Goal: Task Accomplishment & Management: Use online tool/utility

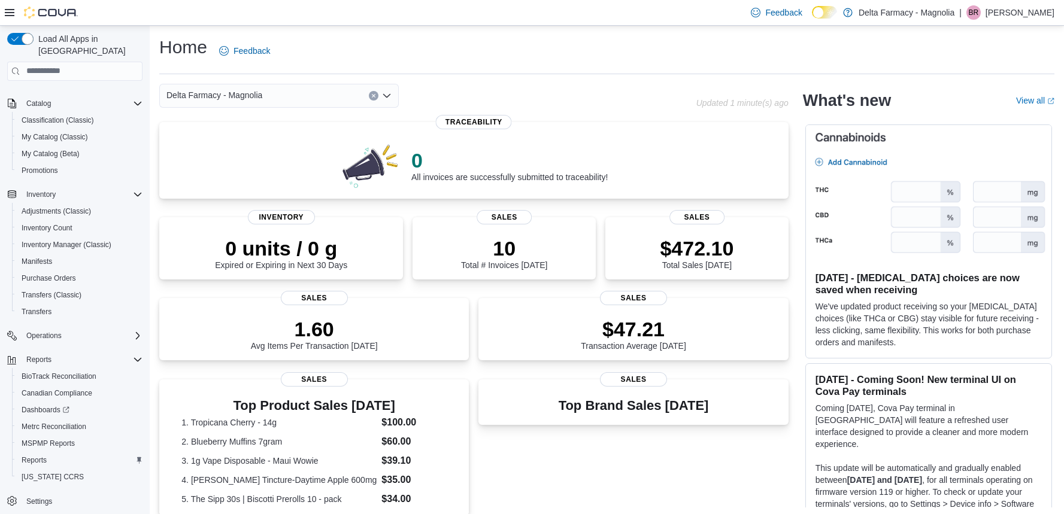
scroll to position [83, 0]
click at [43, 456] on span "Reports" at bounding box center [34, 461] width 25 height 10
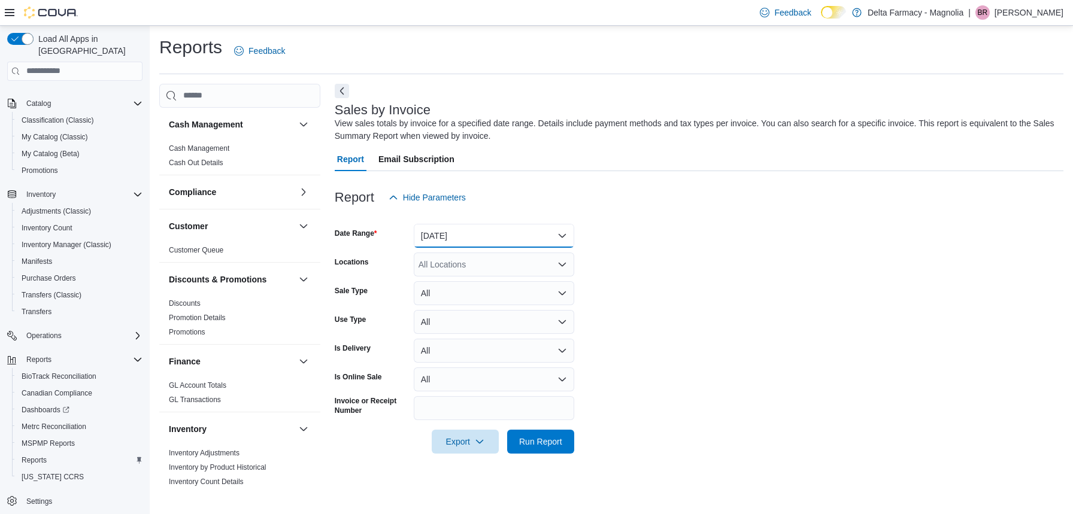
click at [494, 230] on button "[DATE]" at bounding box center [494, 236] width 160 height 24
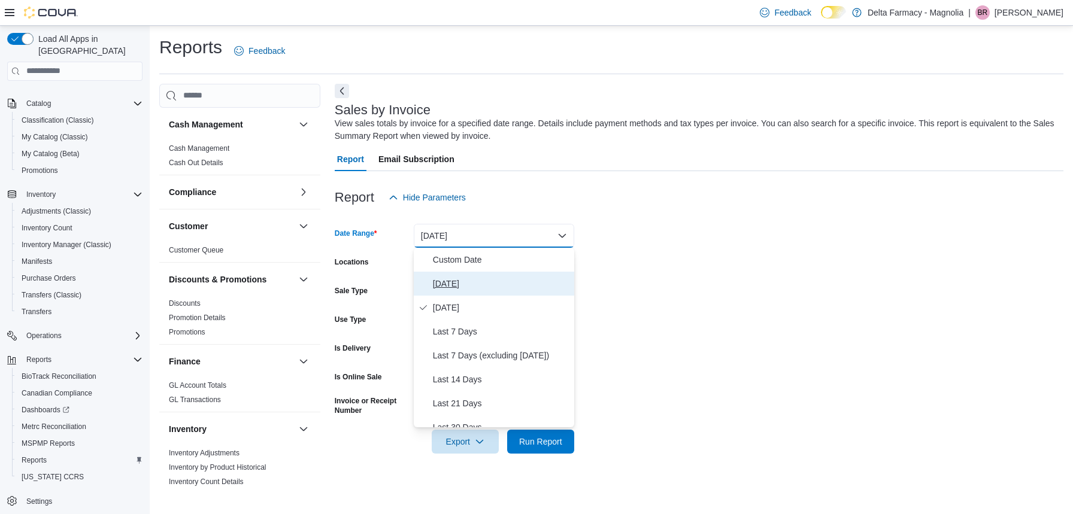
click at [469, 284] on span "Today" at bounding box center [501, 284] width 137 height 14
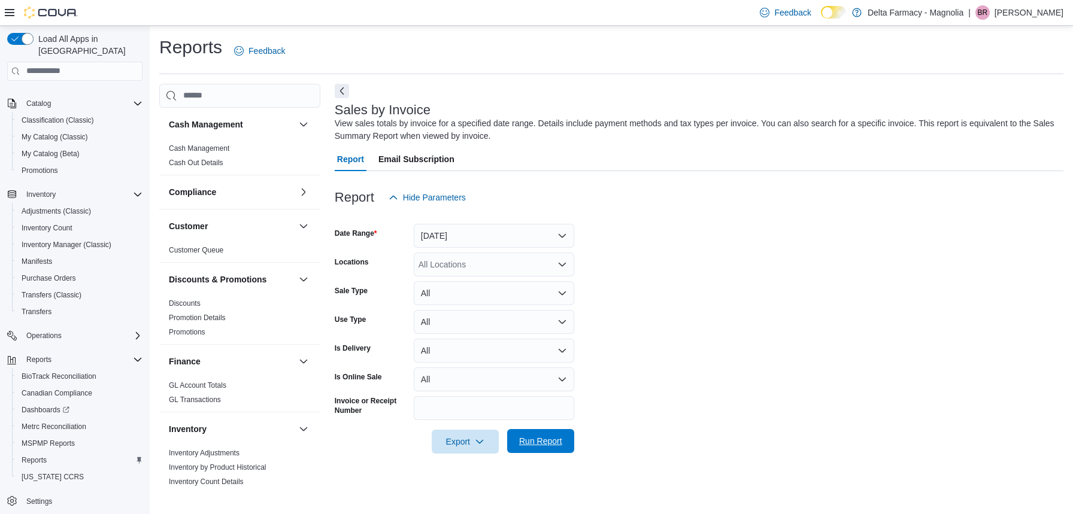
click at [536, 442] on span "Run Report" at bounding box center [540, 441] width 43 height 12
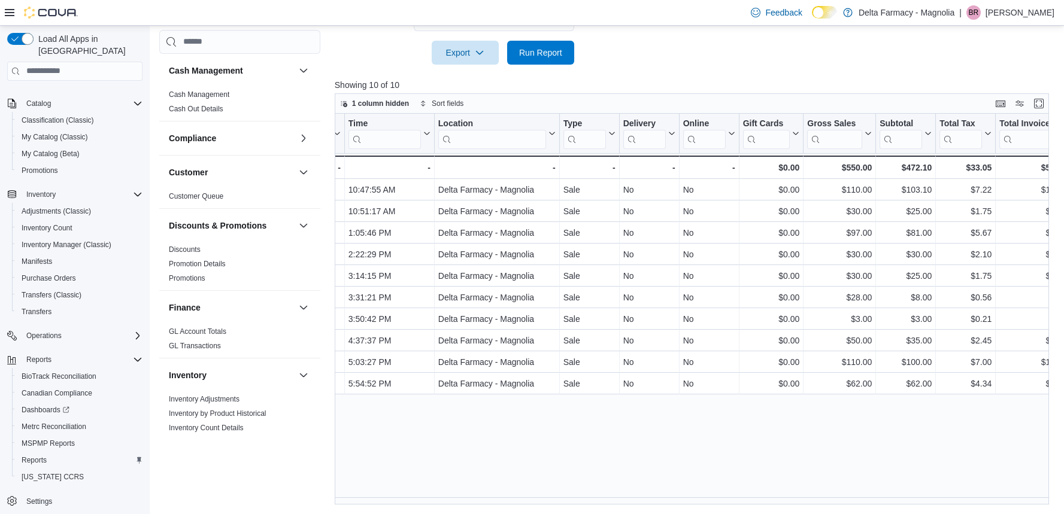
scroll to position [0, 416]
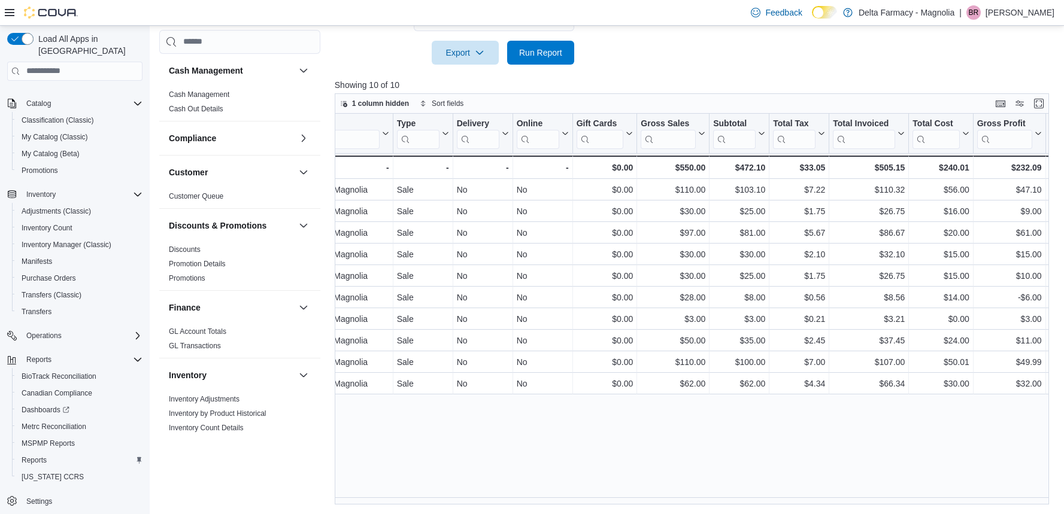
click at [692, 82] on p "Showing 10 of 10" at bounding box center [695, 85] width 721 height 12
